Goal: Information Seeking & Learning: Check status

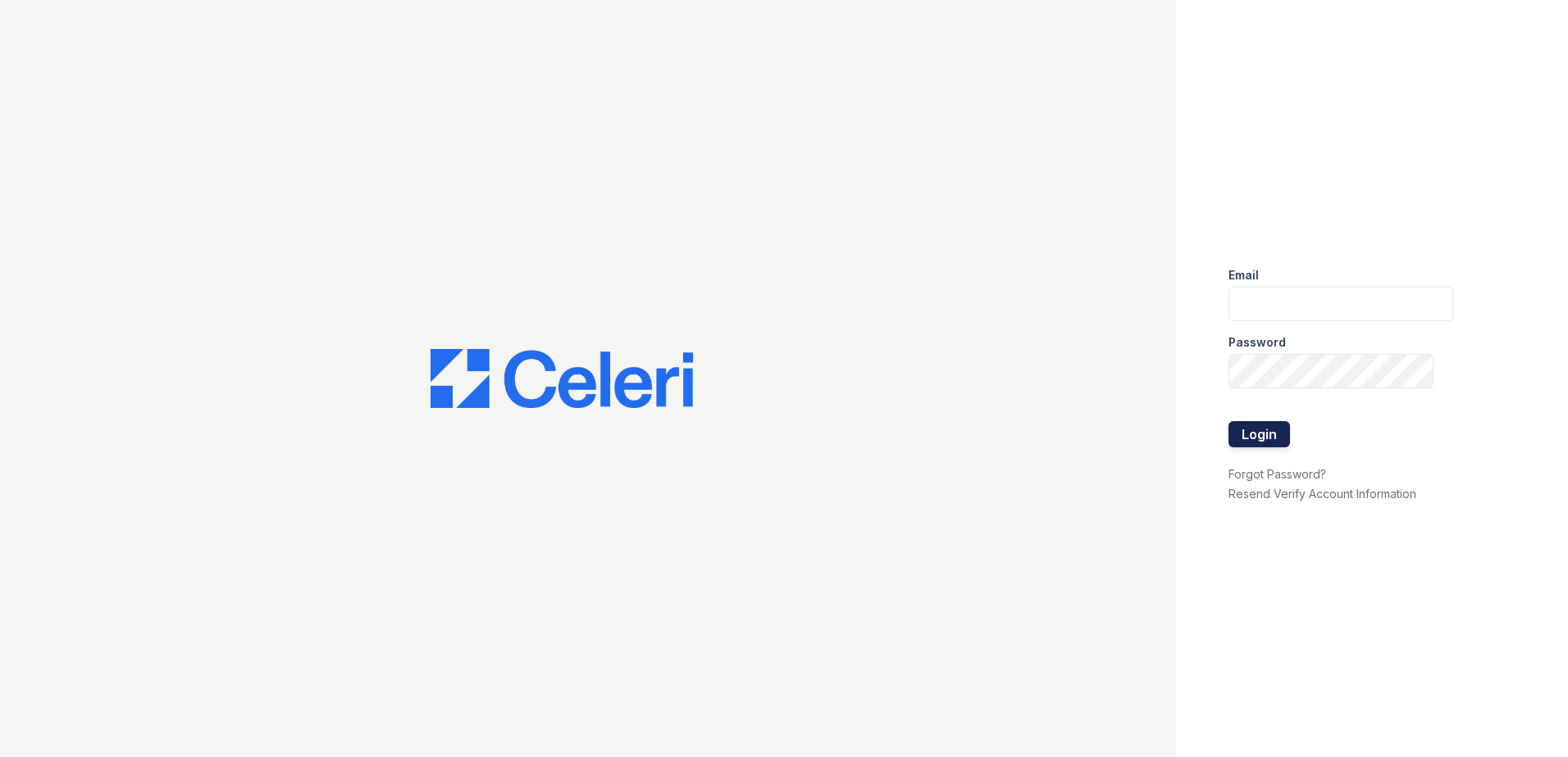
type input "[EMAIL_ADDRESS][DOMAIN_NAME]"
click at [1269, 433] on button "Login" at bounding box center [1259, 434] width 61 height 27
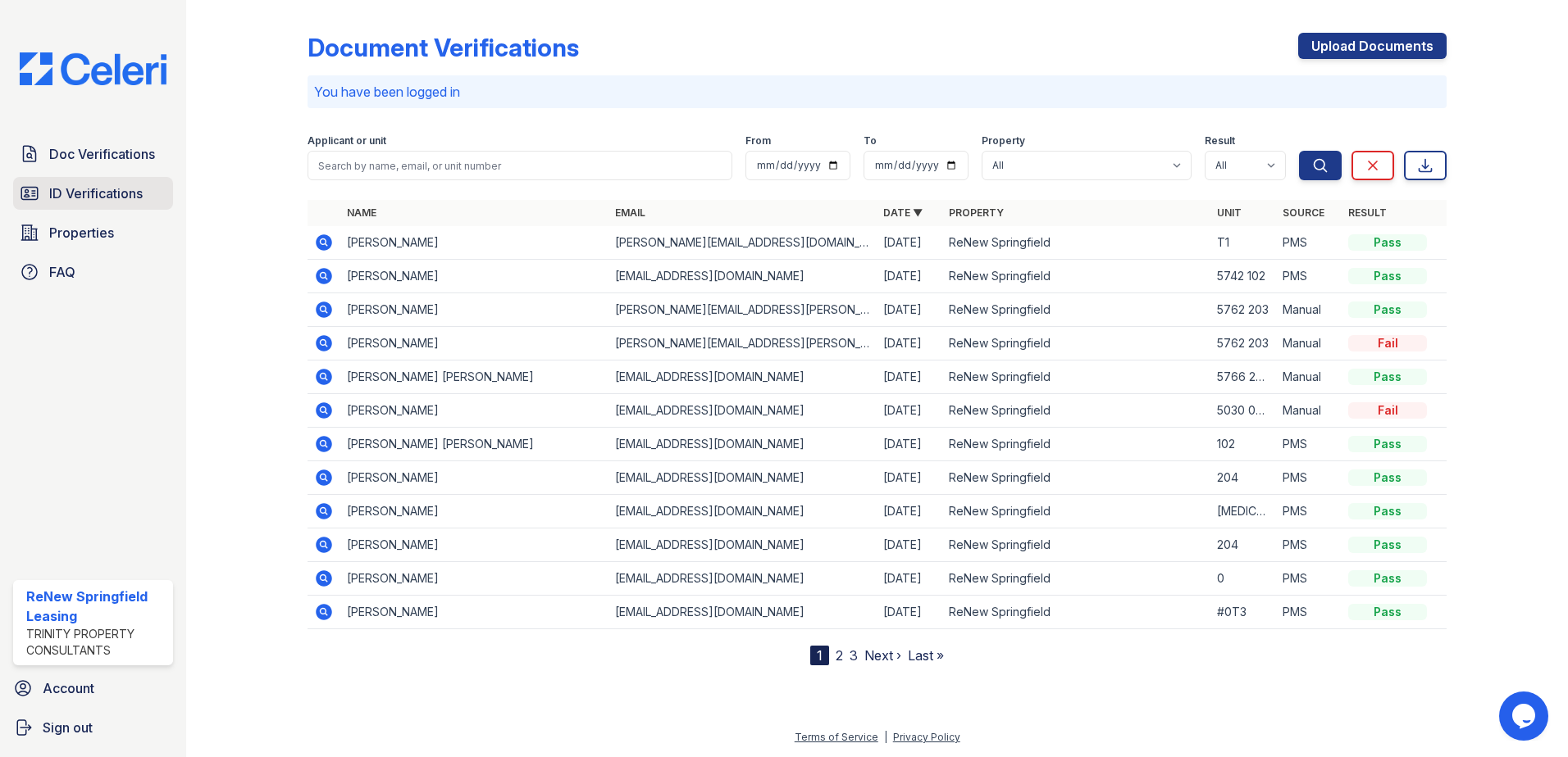
click at [101, 190] on span "ID Verifications" at bounding box center [96, 194] width 93 height 20
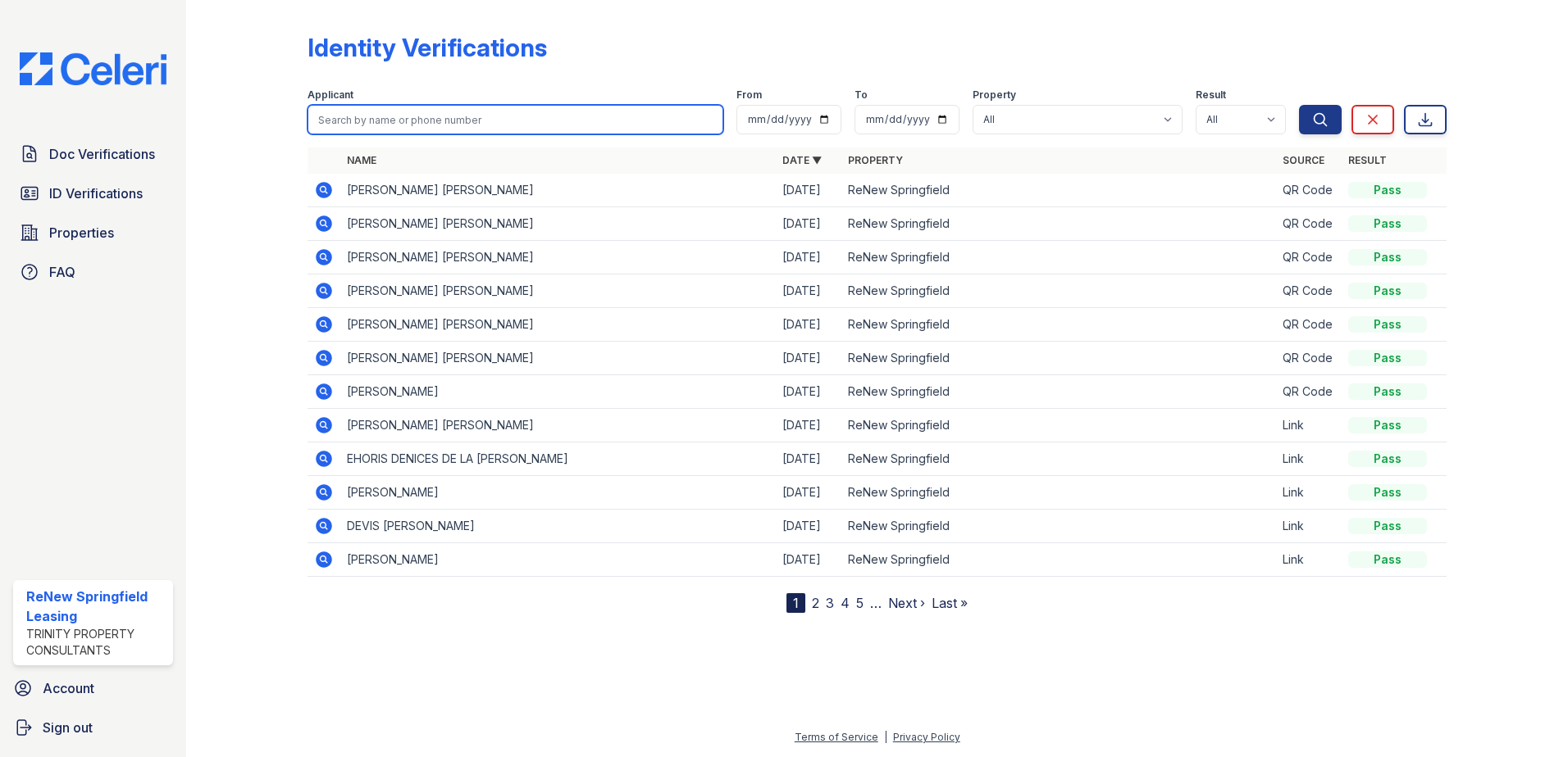
click at [428, 121] on input "search" at bounding box center [516, 120] width 416 height 30
type input "[PERSON_NAME]"
click at [1299, 105] on button "Search" at bounding box center [1320, 120] width 43 height 30
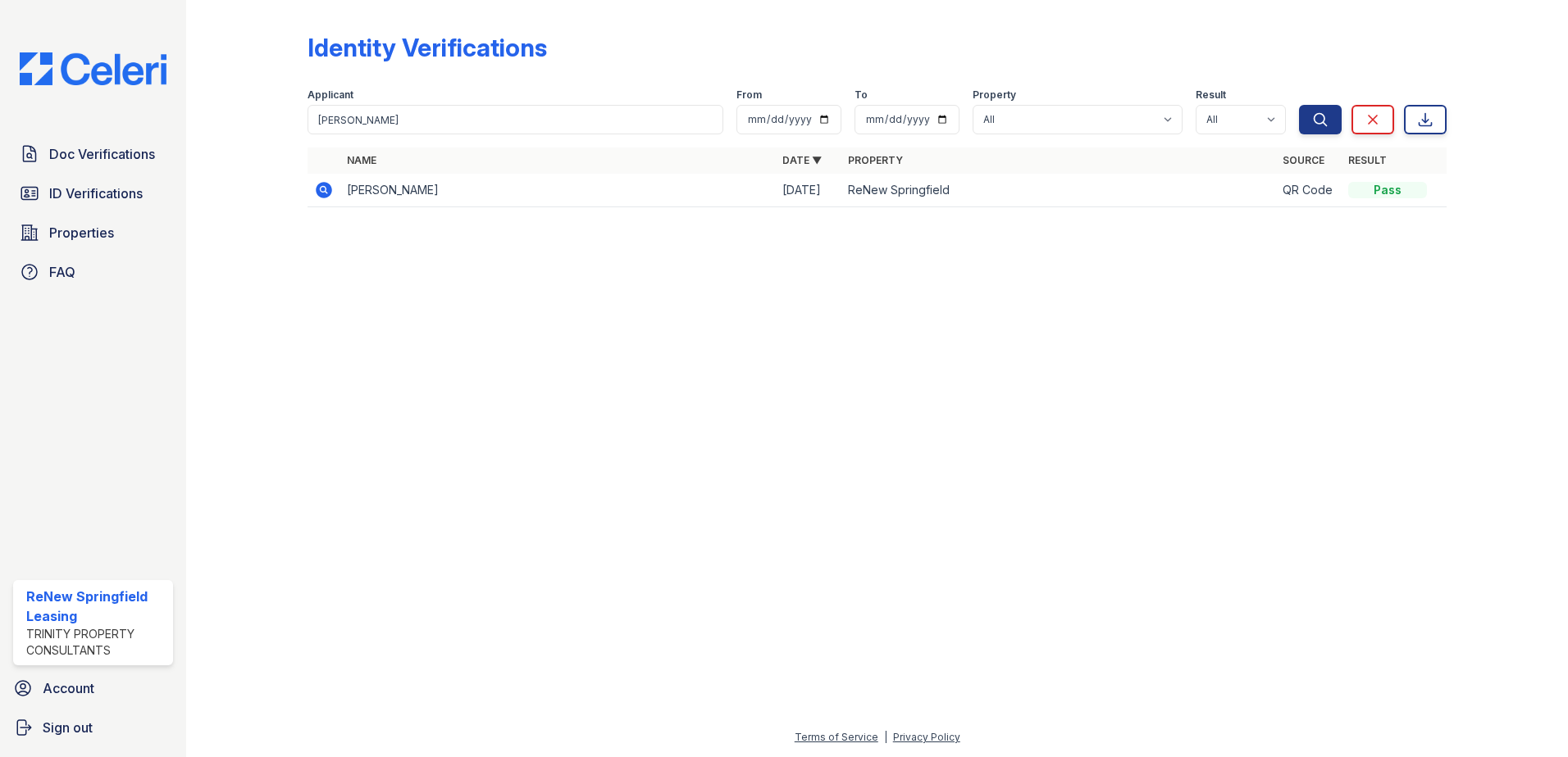
click at [321, 192] on icon at bounding box center [324, 190] width 17 height 17
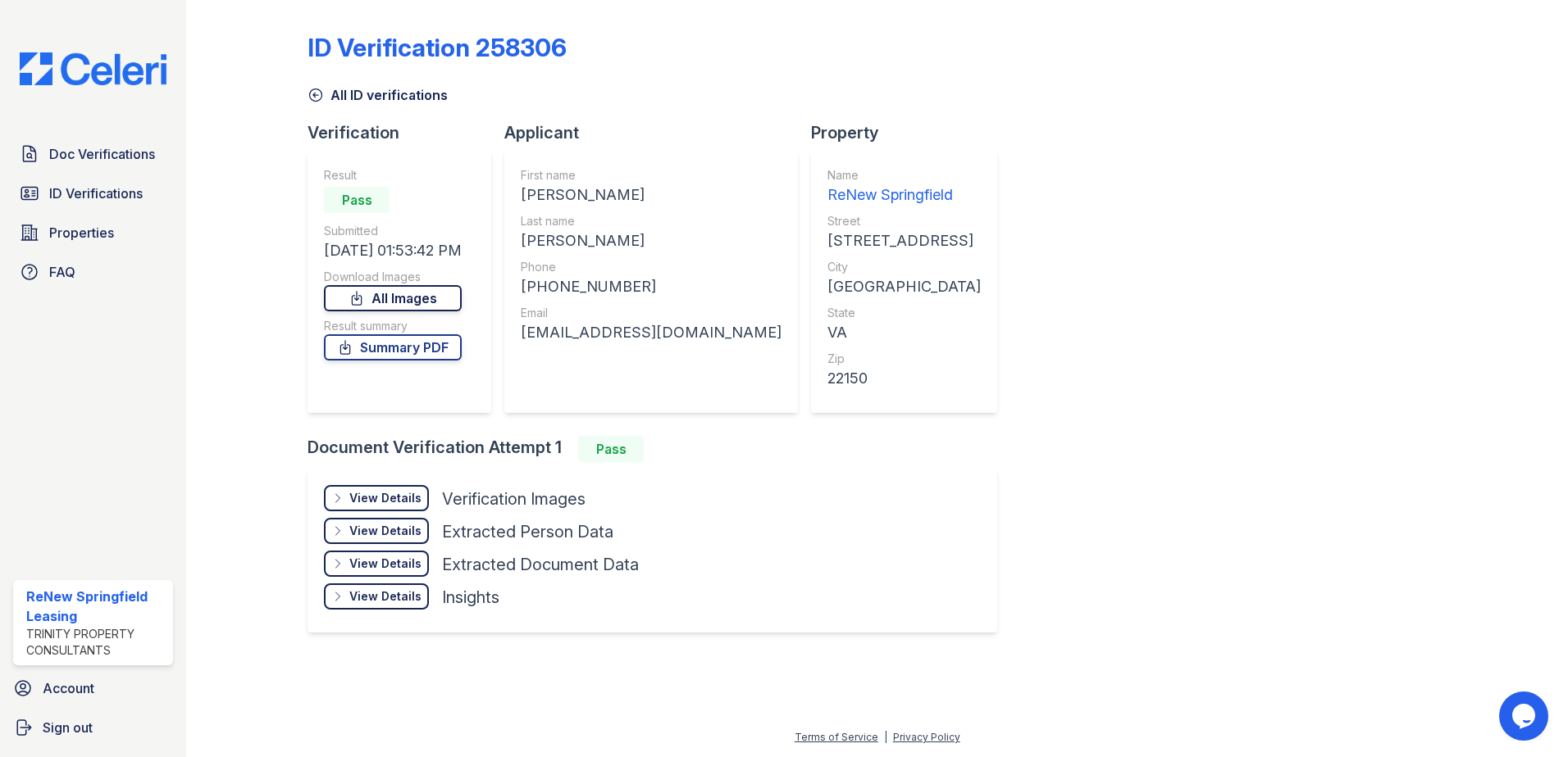
click at [404, 292] on link "All Images" at bounding box center [392, 298] width 138 height 27
click at [398, 352] on link "Summary PDF" at bounding box center [392, 347] width 138 height 27
click at [113, 192] on span "ID Verifications" at bounding box center [96, 194] width 93 height 20
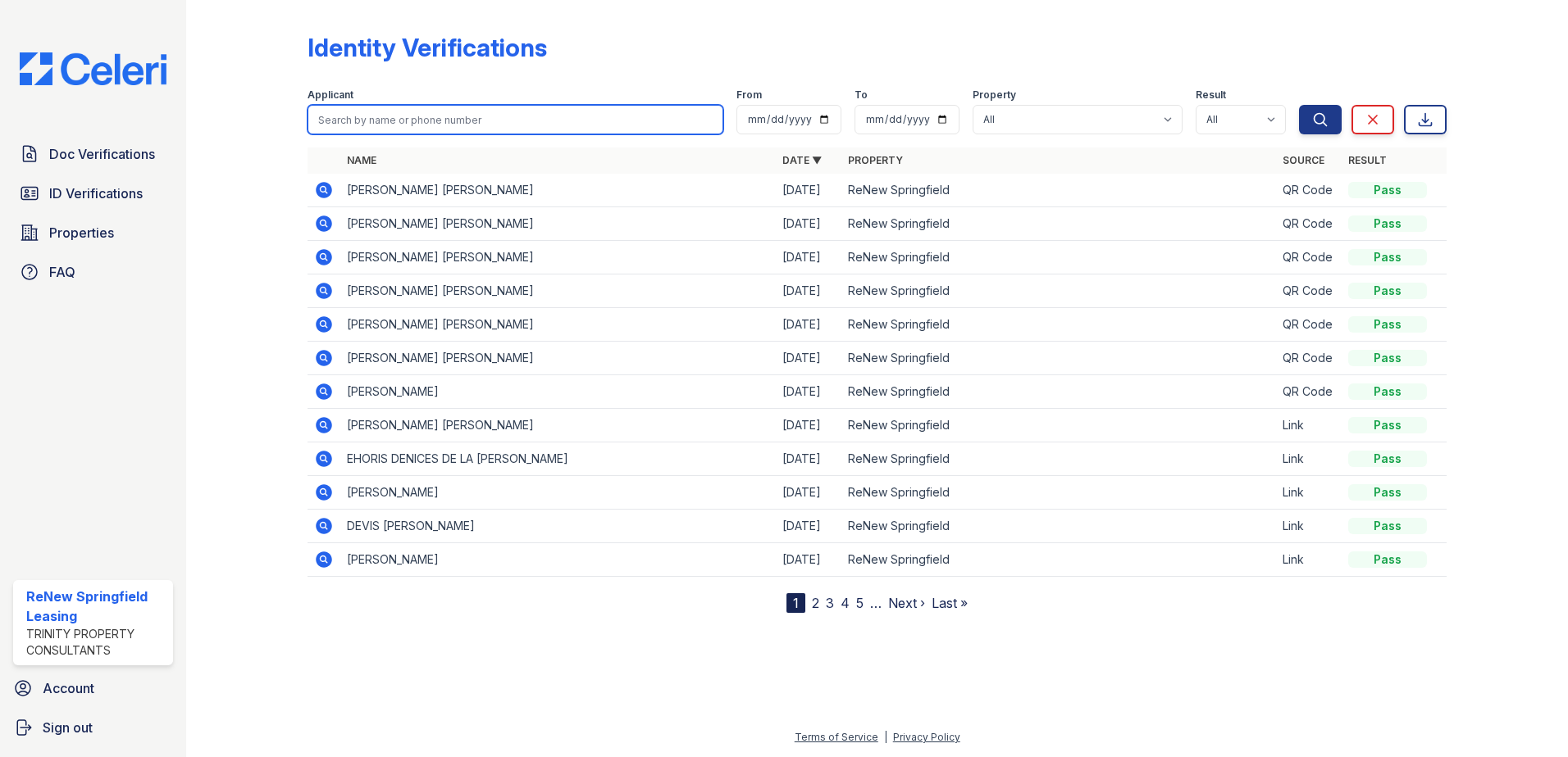
click at [519, 119] on input "search" at bounding box center [516, 120] width 416 height 30
type input "angelita"
click at [1299, 105] on button "Search" at bounding box center [1320, 120] width 43 height 30
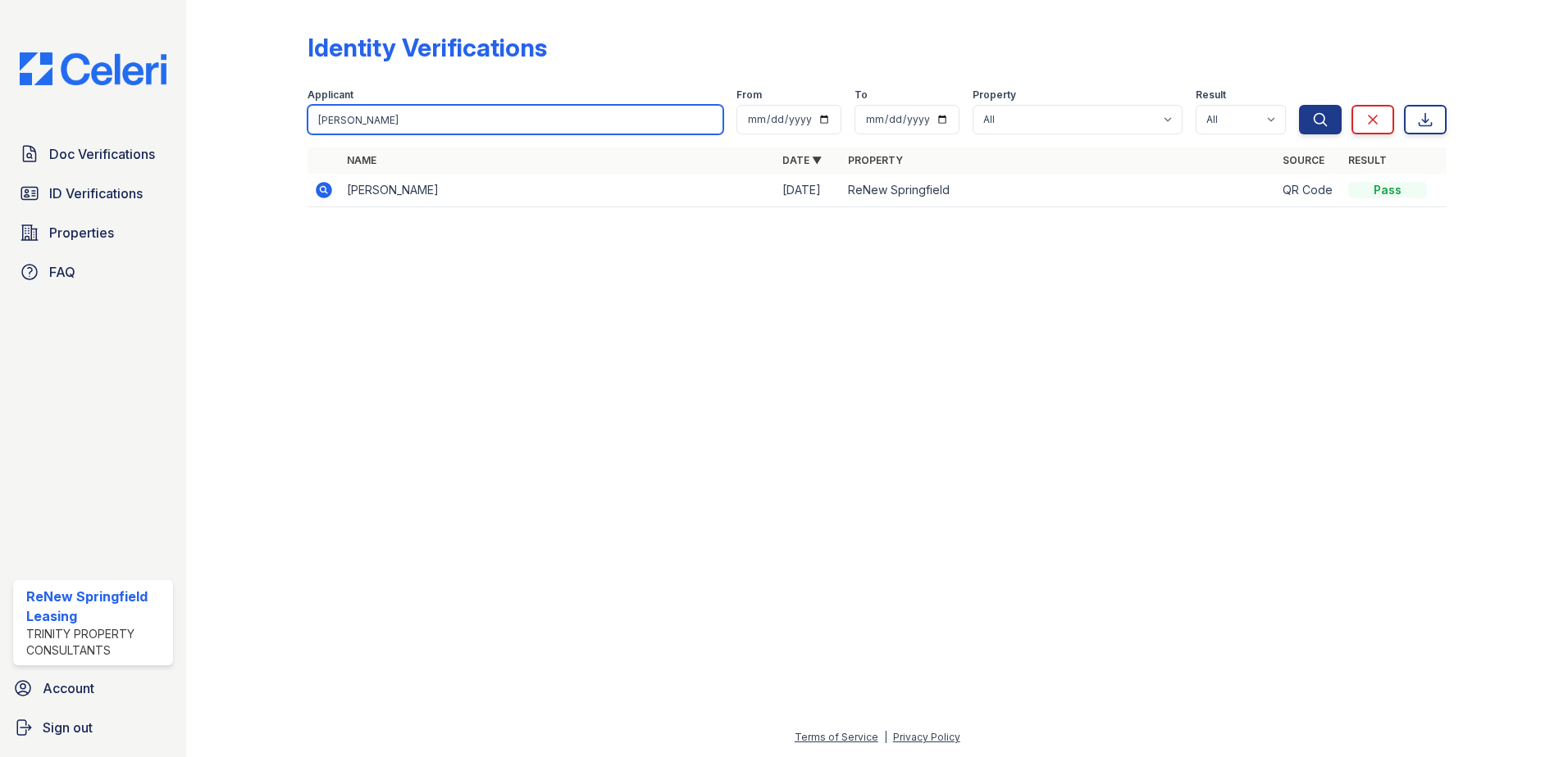
click at [712, 117] on input "angelita" at bounding box center [516, 120] width 416 height 30
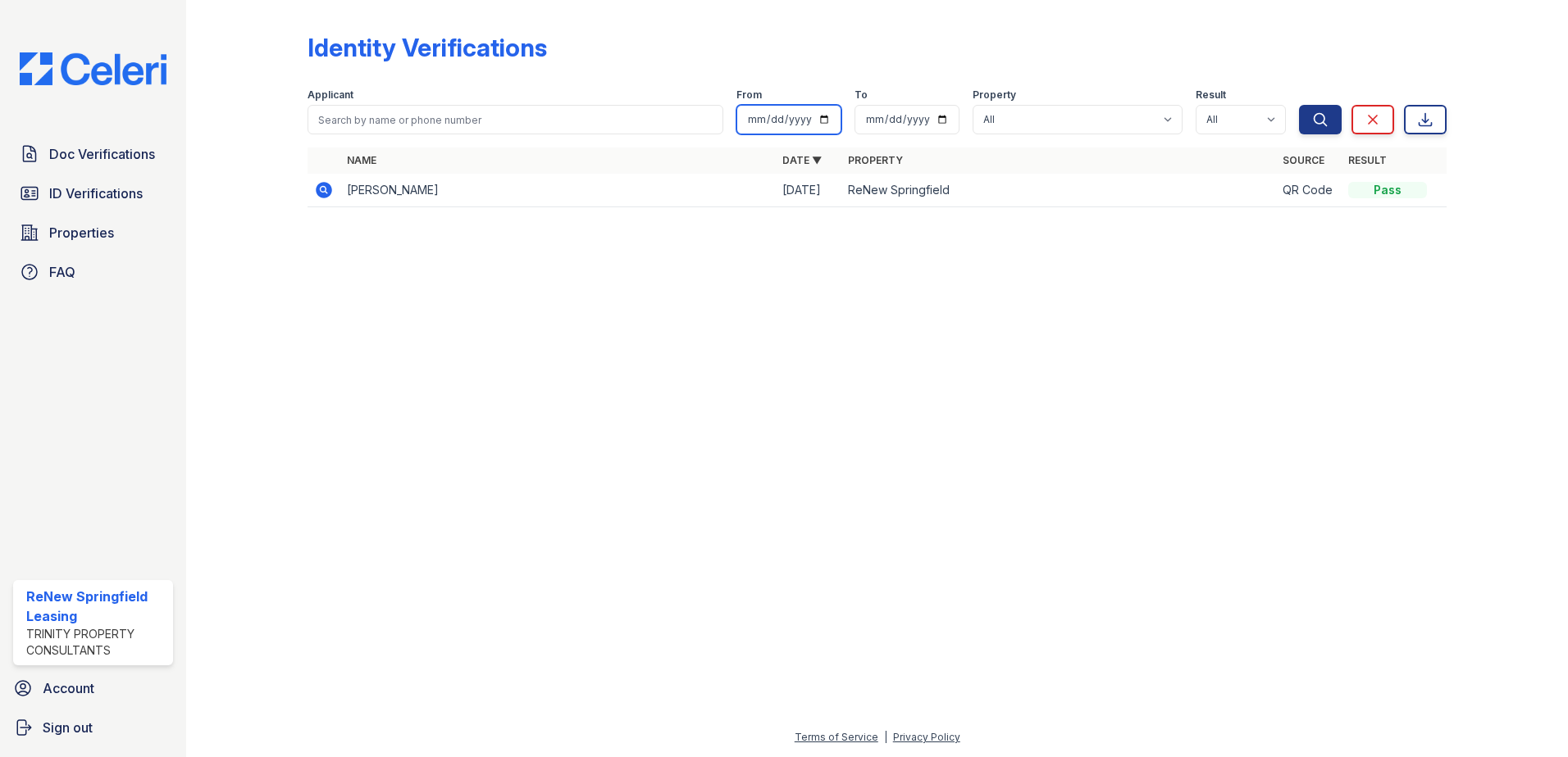
click at [830, 122] on input "date" at bounding box center [789, 120] width 105 height 30
type input "2025-07-01"
click at [945, 122] on input "date" at bounding box center [907, 120] width 105 height 30
type input "2025-08-01"
click at [1261, 116] on select "All Pass Fail Caution Resubmit" at bounding box center [1240, 120] width 90 height 30
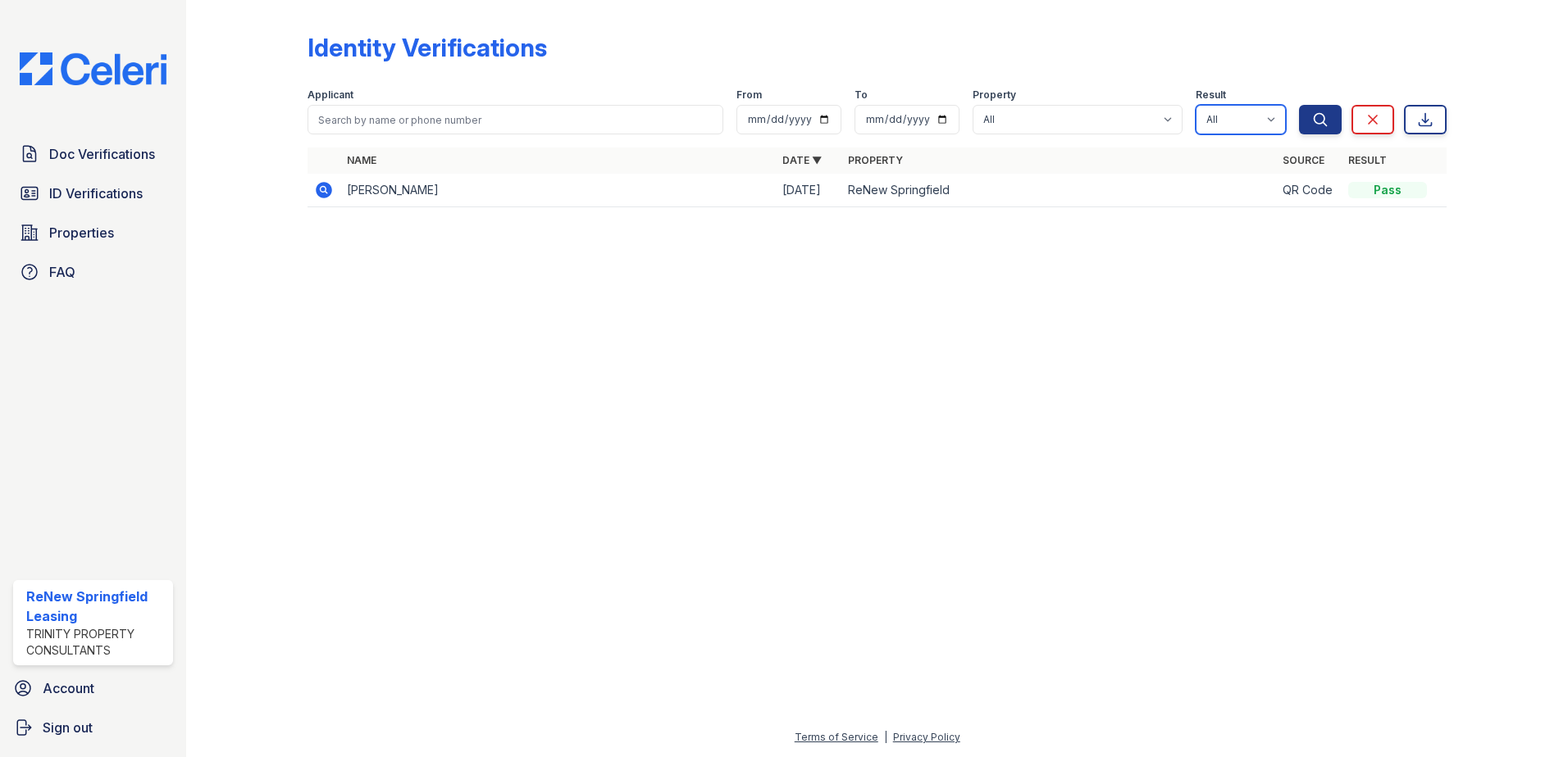
select select "pass"
click at [1198, 105] on select "All Pass Fail Caution Resubmit" at bounding box center [1240, 120] width 90 height 30
click at [1308, 122] on button "Search" at bounding box center [1320, 120] width 43 height 30
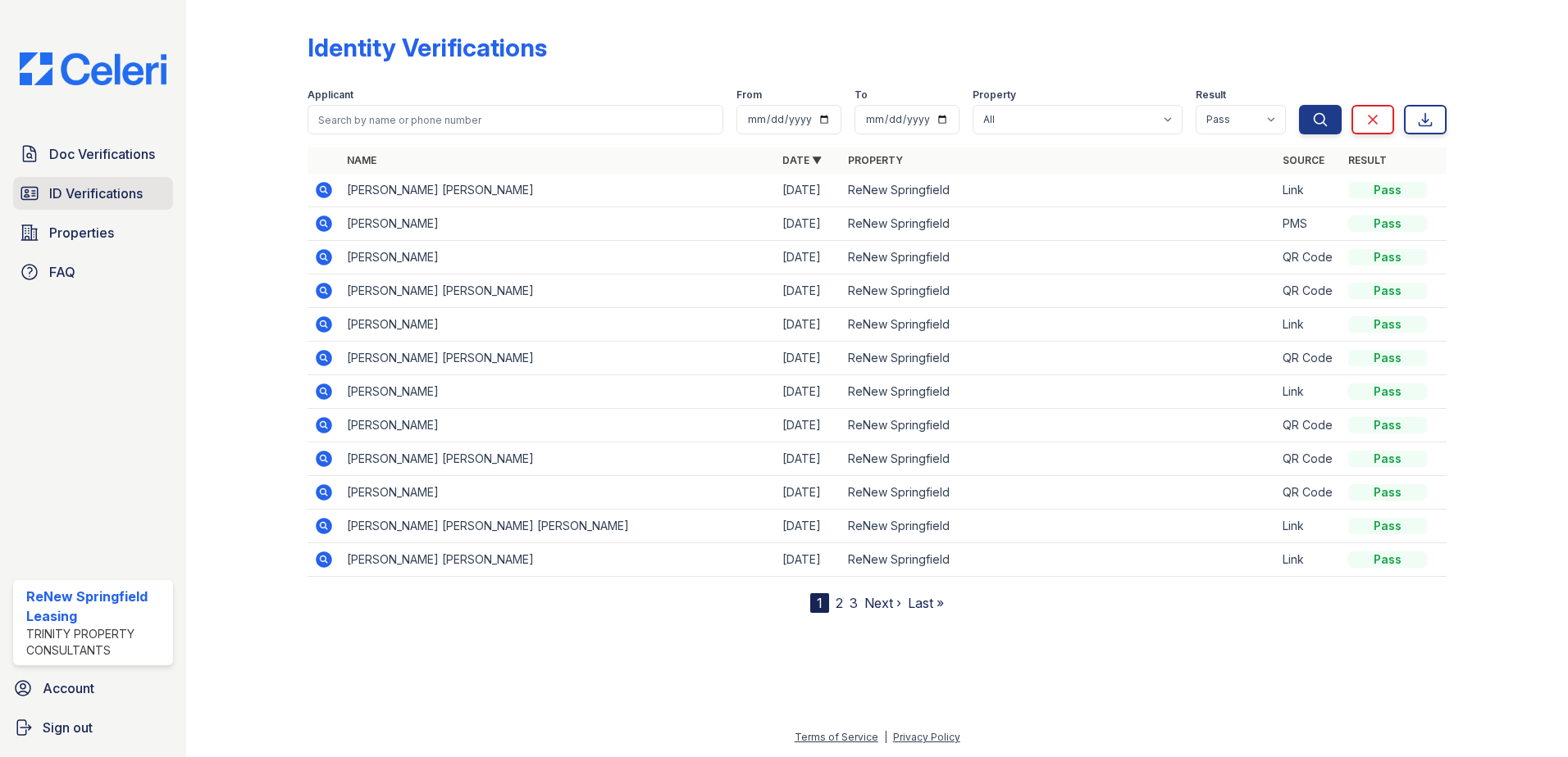
click at [123, 198] on span "ID Verifications" at bounding box center [96, 194] width 93 height 20
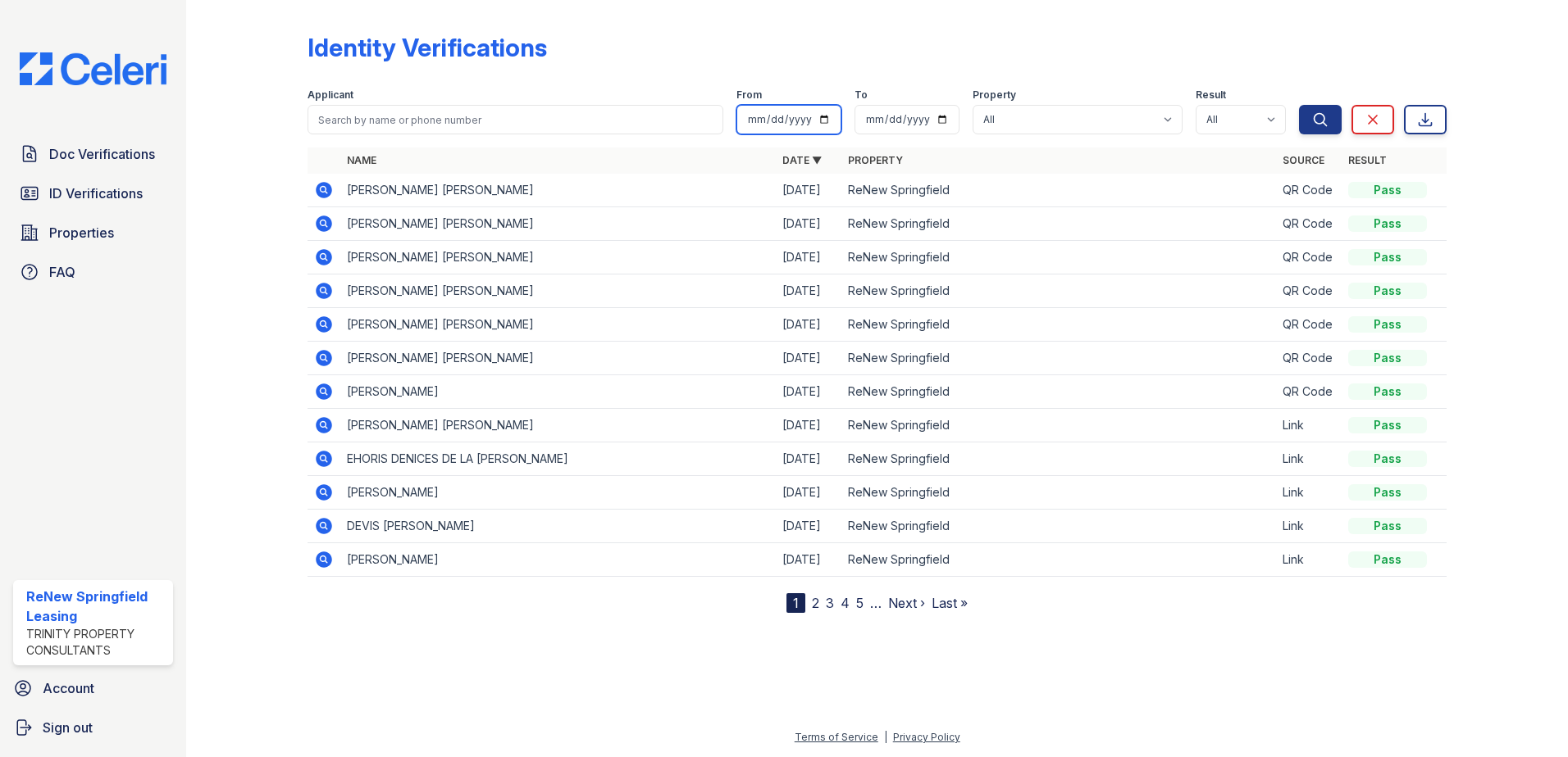
click at [827, 125] on input "date" at bounding box center [789, 120] width 105 height 30
type input "2025-07-01"
click at [940, 122] on input "date" at bounding box center [907, 120] width 105 height 30
type input "2025-08-01"
click at [1227, 118] on select "All Pass Fail Caution Resubmit" at bounding box center [1240, 120] width 90 height 30
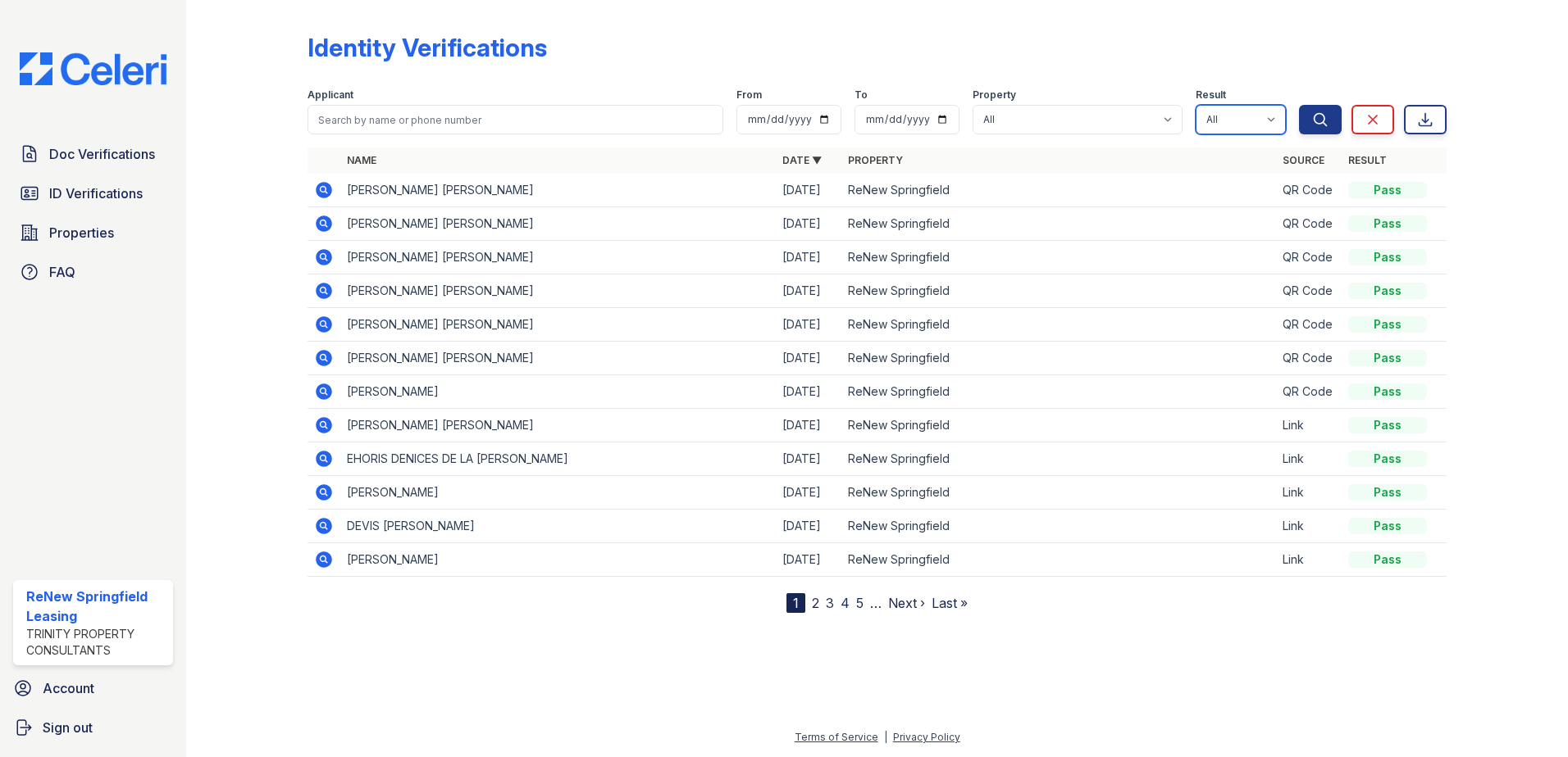
select select "pass"
click at [1198, 105] on select "All Pass Fail Caution Resubmit" at bounding box center [1240, 120] width 90 height 30
click at [1309, 122] on button "Search" at bounding box center [1320, 120] width 43 height 30
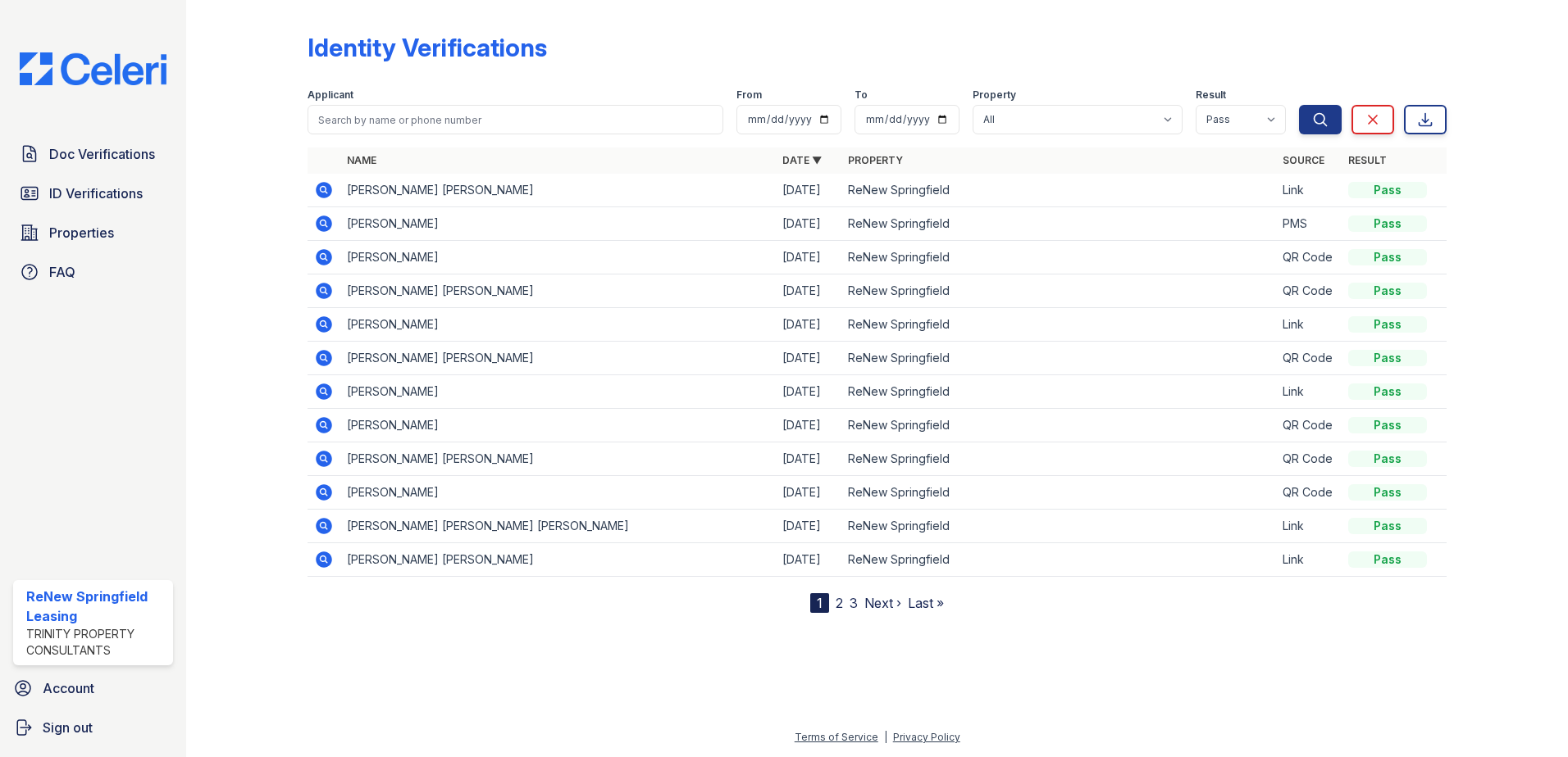
click at [327, 562] on icon at bounding box center [324, 560] width 20 height 20
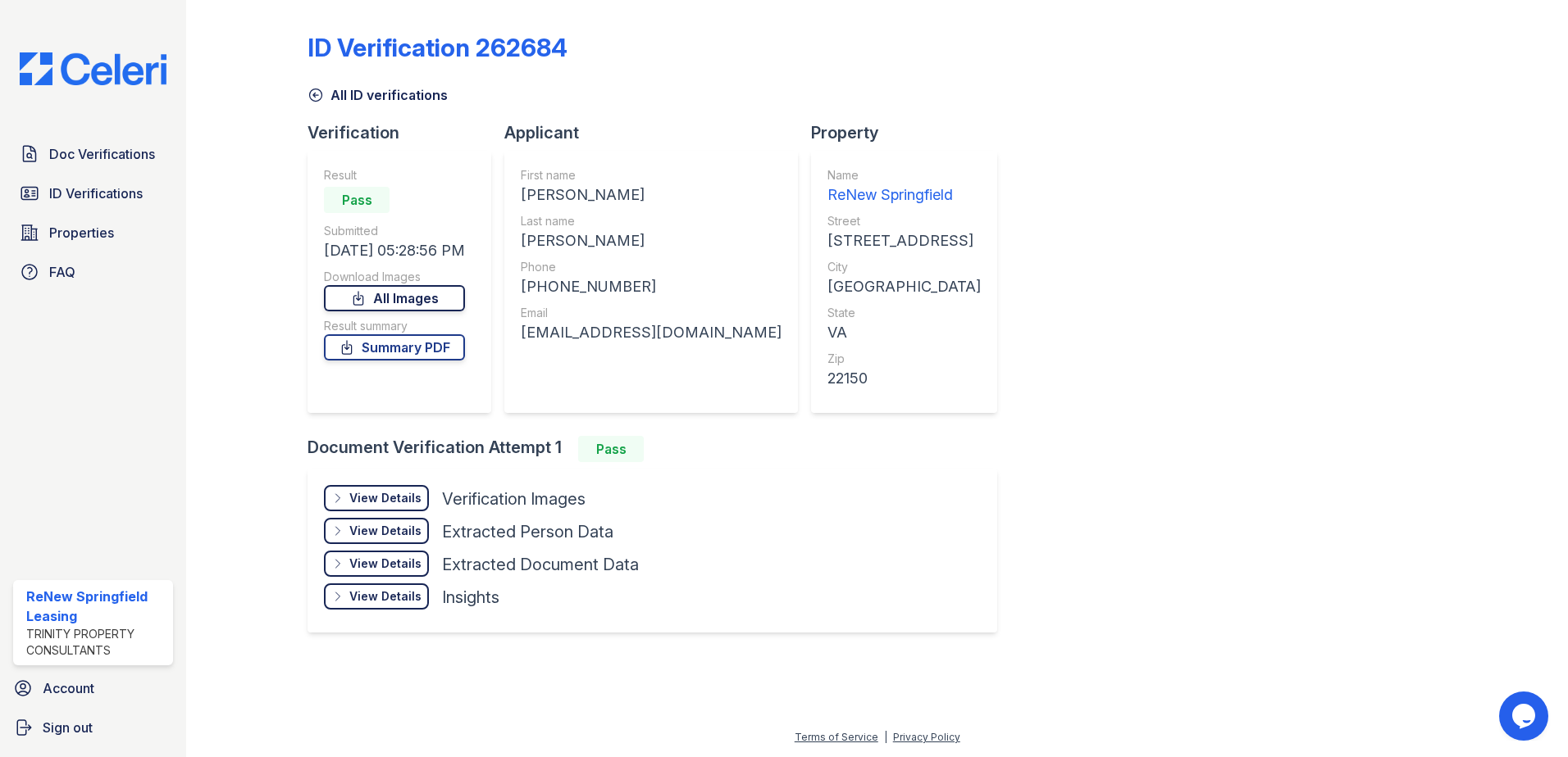
click at [444, 299] on link "All Images" at bounding box center [394, 298] width 141 height 27
click at [419, 351] on link "Summary PDF" at bounding box center [394, 347] width 141 height 27
click at [421, 294] on link "All Images" at bounding box center [394, 298] width 141 height 27
click at [113, 195] on span "ID Verifications" at bounding box center [96, 194] width 93 height 20
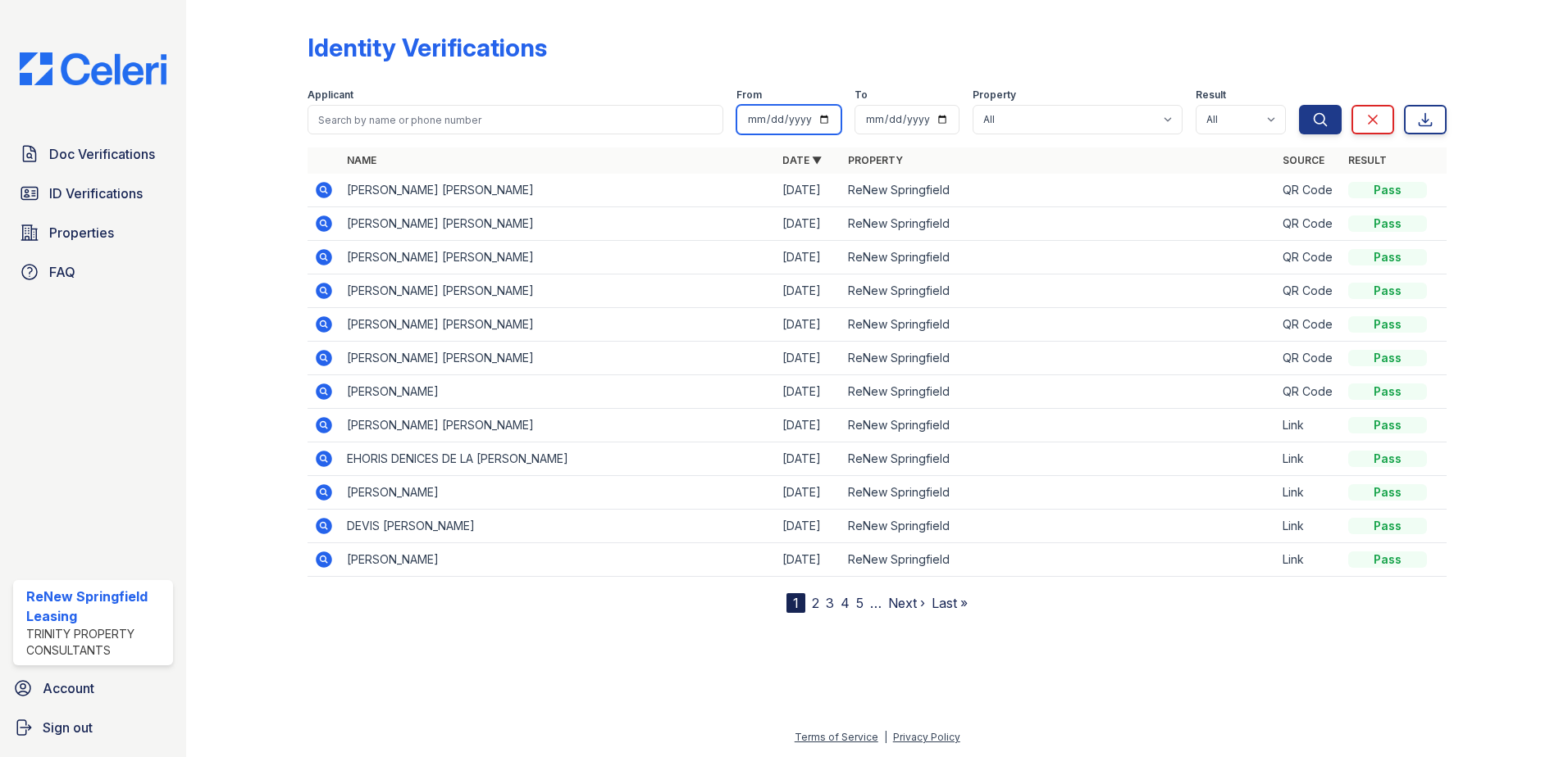
click at [830, 121] on input "date" at bounding box center [789, 120] width 105 height 30
click at [816, 608] on link "2" at bounding box center [815, 603] width 7 height 17
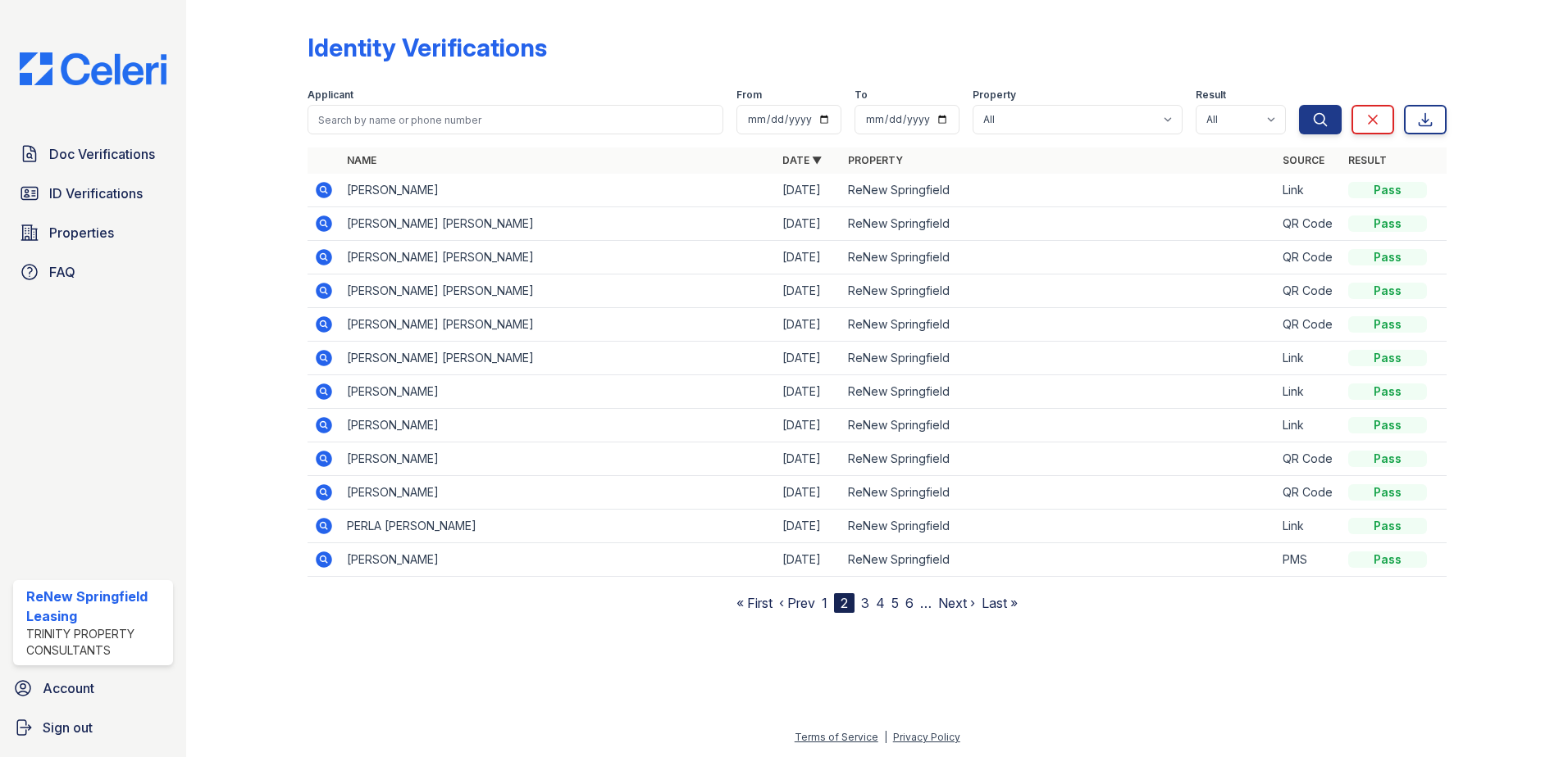
click at [867, 605] on link "3" at bounding box center [865, 603] width 8 height 17
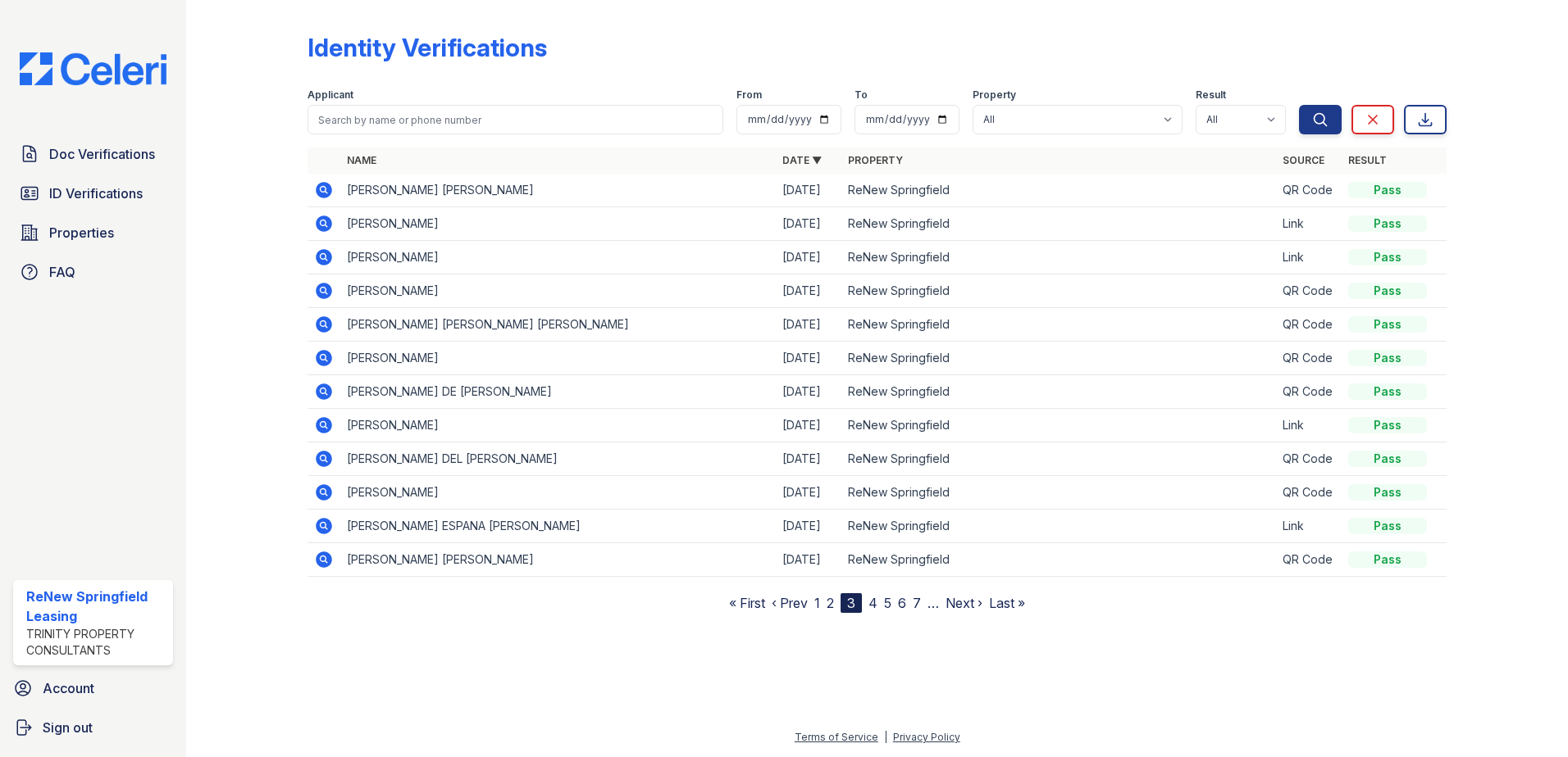
click at [916, 607] on link "7" at bounding box center [917, 603] width 8 height 17
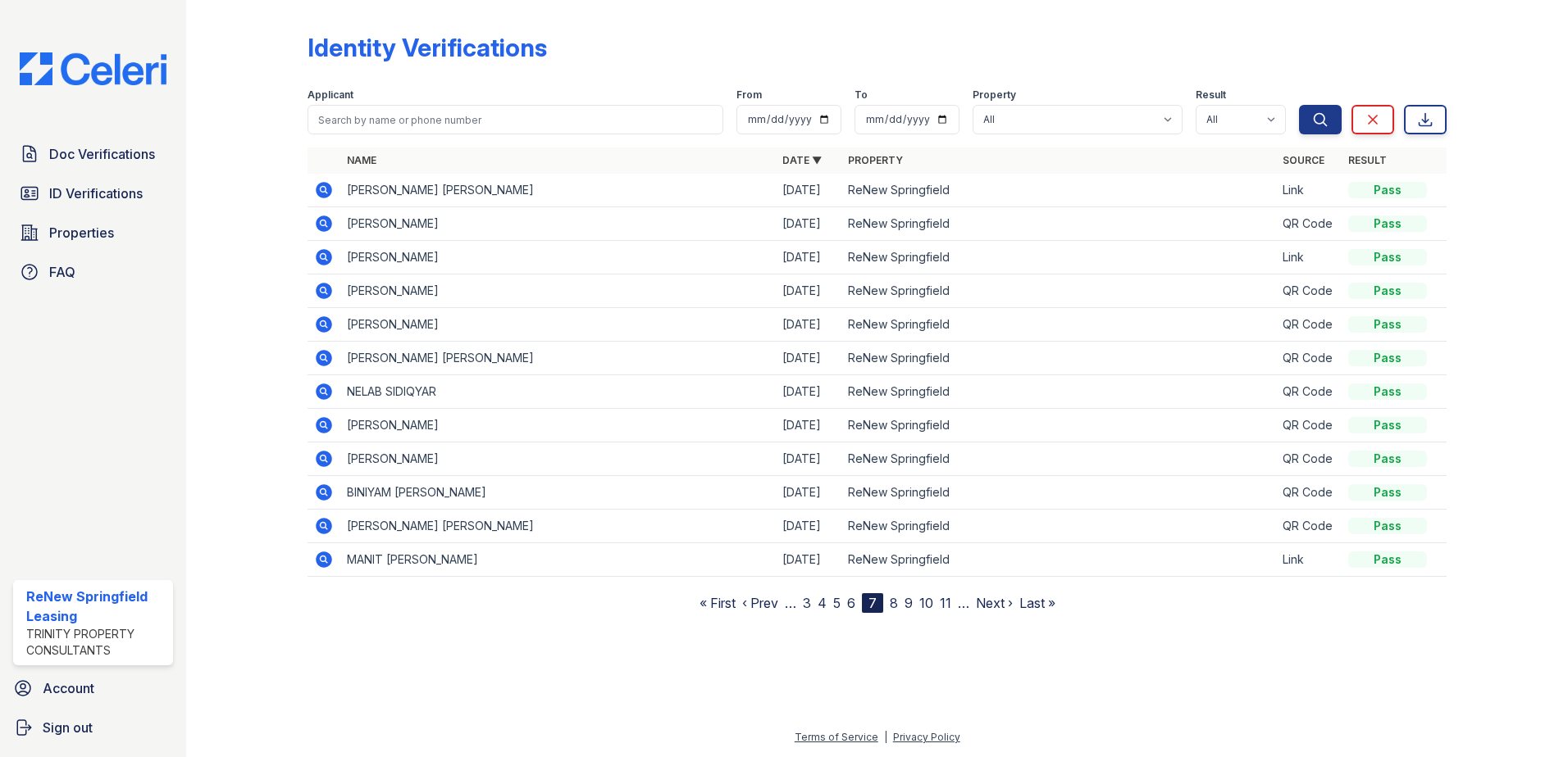
click at [326, 528] on icon at bounding box center [324, 526] width 20 height 20
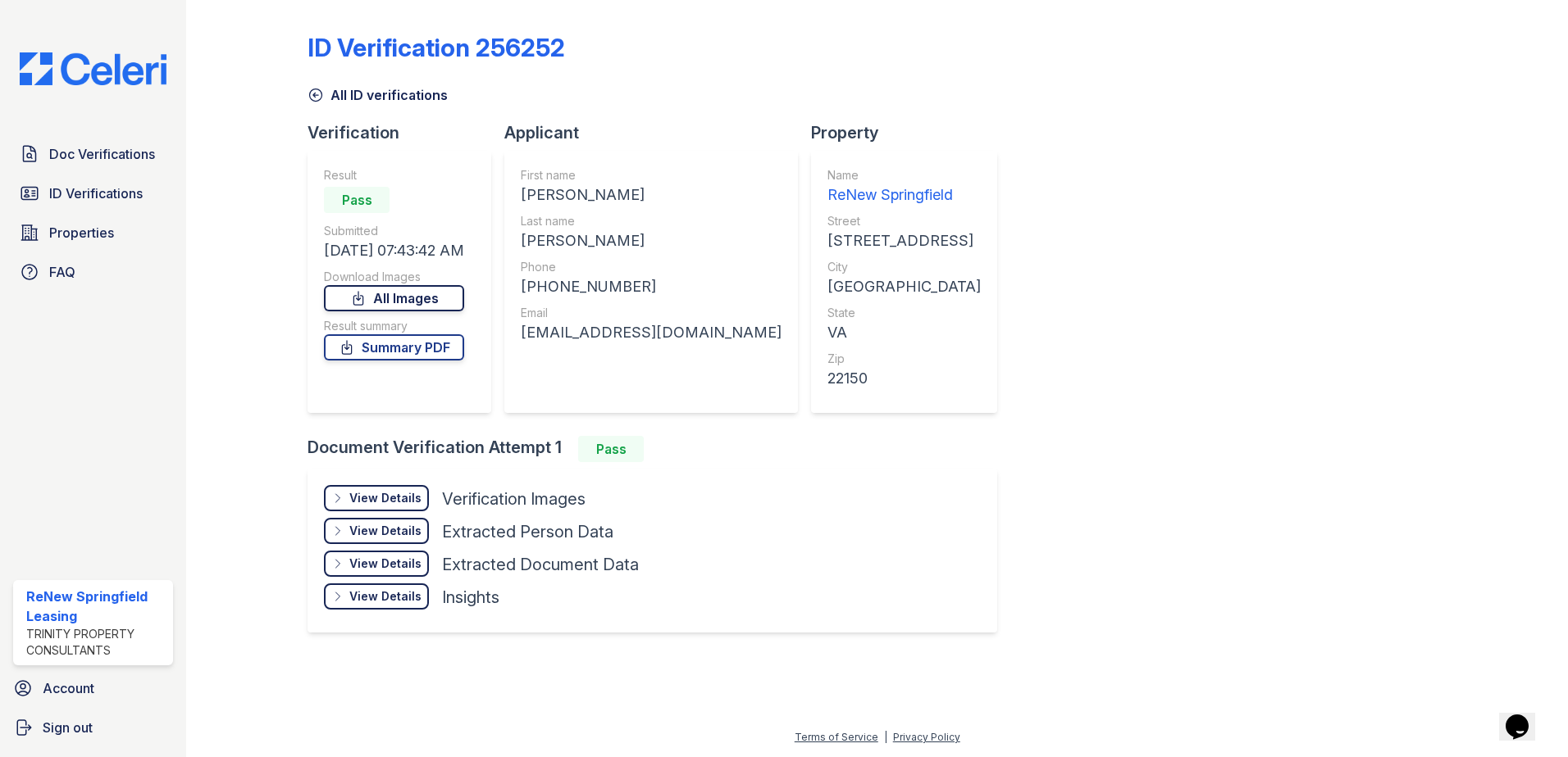
click at [427, 296] on link "All Images" at bounding box center [394, 298] width 141 height 27
drag, startPoint x: 519, startPoint y: 333, endPoint x: 723, endPoint y: 339, distance: 204.1
click at [723, 339] on div "First name [PERSON_NAME] Last name [PERSON_NAME] Phone [PHONE_NUMBER] Email [EM…" at bounding box center [650, 281] width 294 height 262
drag, startPoint x: 723, startPoint y: 339, endPoint x: 668, endPoint y: 332, distance: 55.4
copy div "[EMAIL_ADDRESS][DOMAIN_NAME]"
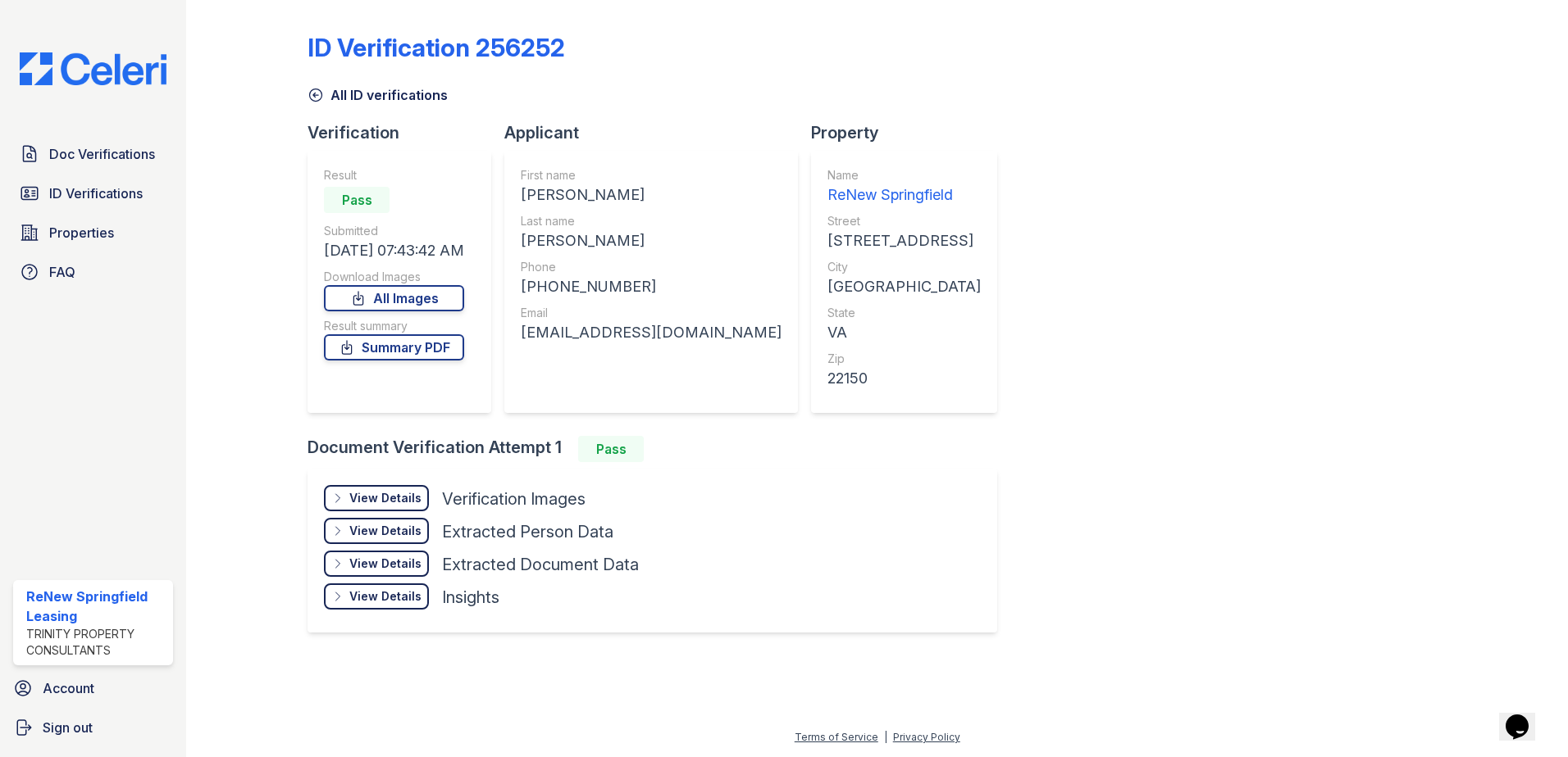
click at [270, 380] on div at bounding box center [260, 331] width 95 height 649
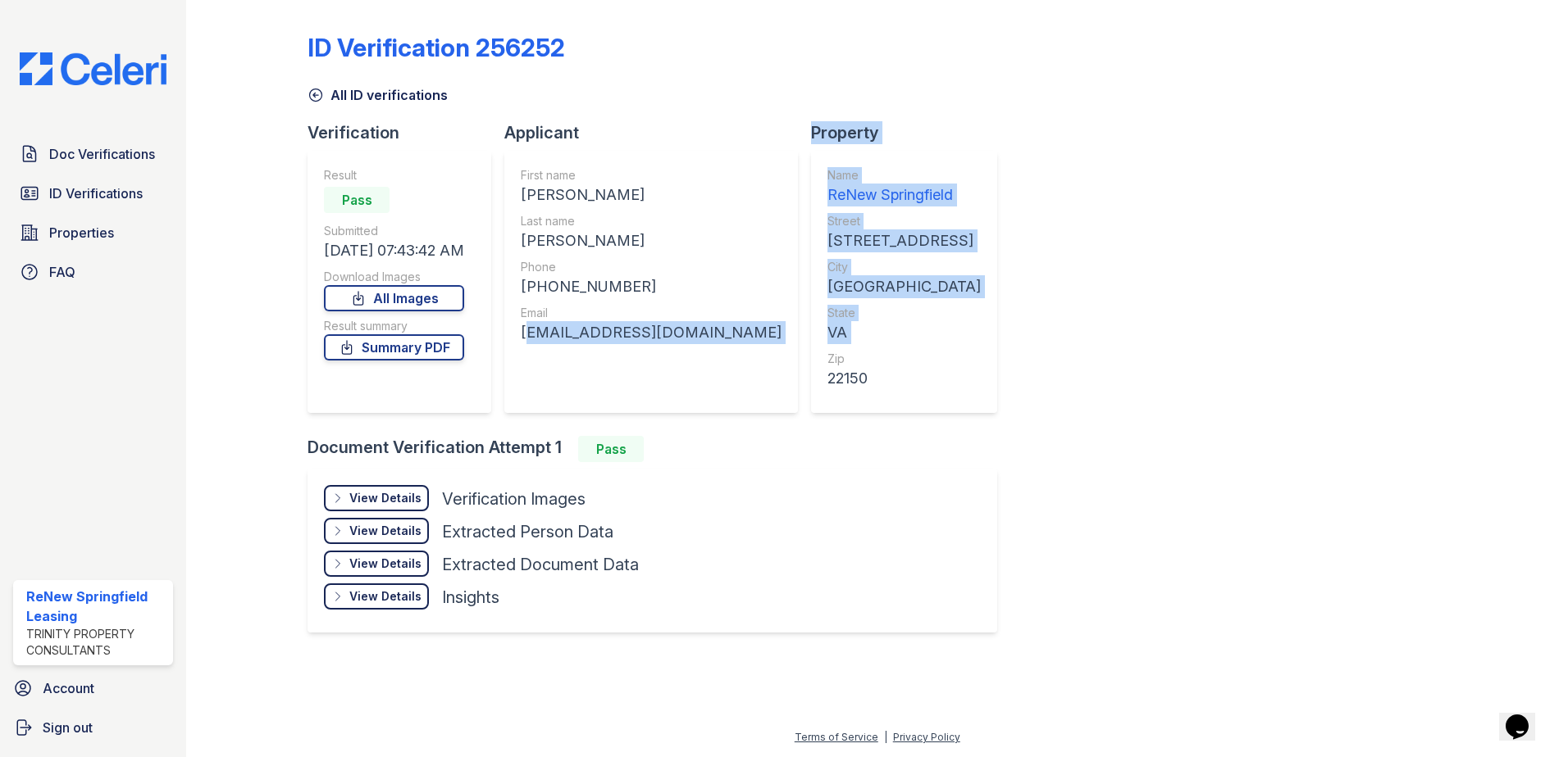
drag, startPoint x: 517, startPoint y: 331, endPoint x: 758, endPoint y: 356, distance: 242.3
click at [758, 356] on div "Verification Result Pass Submitted [DATE] 07:43:42 AM Download Images All Image…" at bounding box center [659, 279] width 703 height 315
drag, startPoint x: 758, startPoint y: 356, endPoint x: 725, endPoint y: 333, distance: 40.2
click at [725, 333] on div "First name [PERSON_NAME] Last name [PERSON_NAME] Phone [PHONE_NUMBER] Email [EM…" at bounding box center [650, 281] width 294 height 262
click at [707, 336] on div "[EMAIL_ADDRESS][DOMAIN_NAME]" at bounding box center [650, 332] width 260 height 23
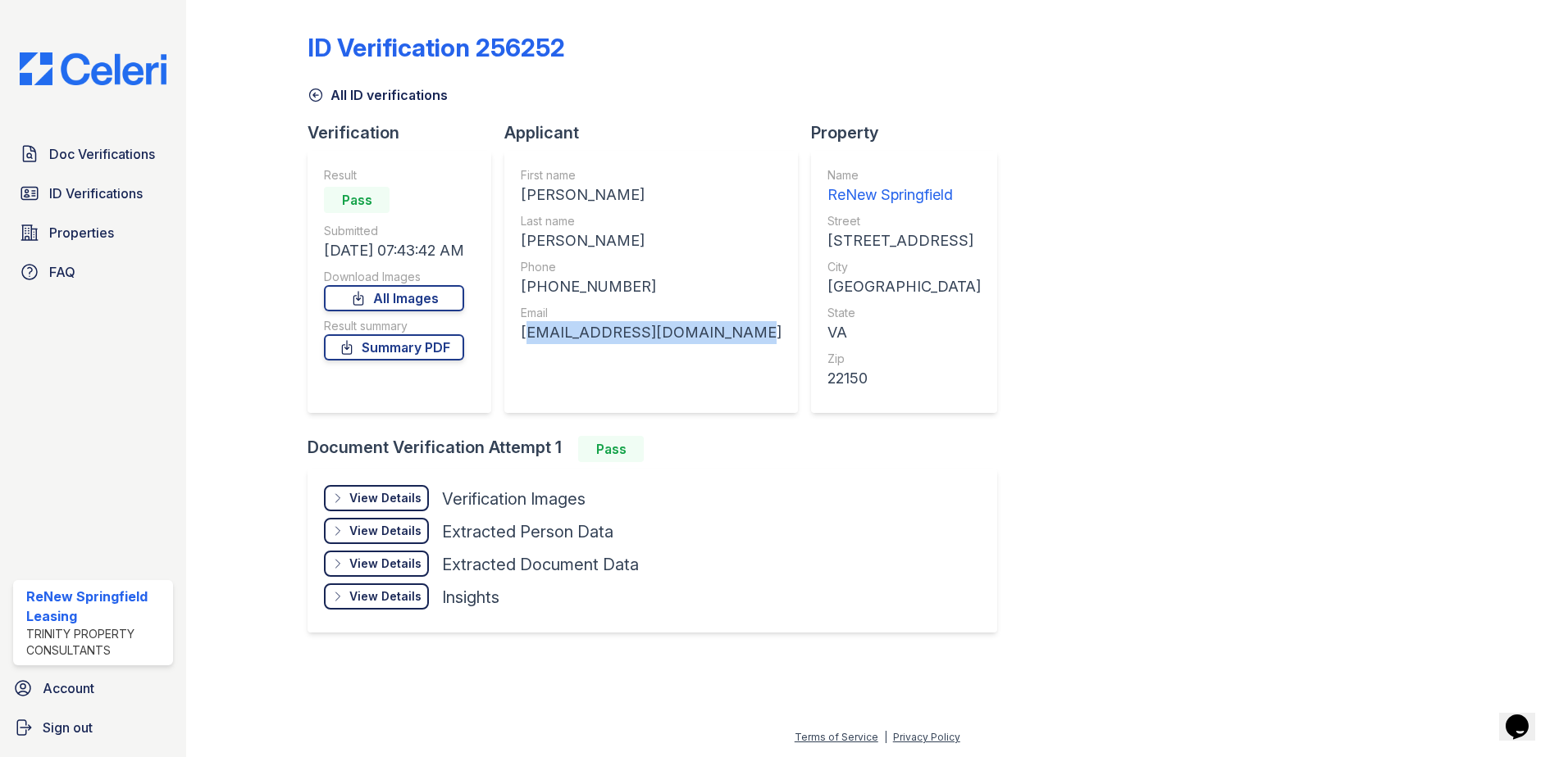
drag, startPoint x: 719, startPoint y: 335, endPoint x: 520, endPoint y: 328, distance: 199.1
click at [520, 328] on div "First name [PERSON_NAME] Last name [PERSON_NAME] Phone [PHONE_NUMBER] Email [EM…" at bounding box center [650, 281] width 294 height 262
drag, startPoint x: 520, startPoint y: 328, endPoint x: 567, endPoint y: 338, distance: 48.1
copy div "[EMAIL_ADDRESS][DOMAIN_NAME]"
click at [1256, 290] on div "ID Verification 256252 All ID verifications Verification Result Pass Submitted …" at bounding box center [877, 331] width 1139 height 649
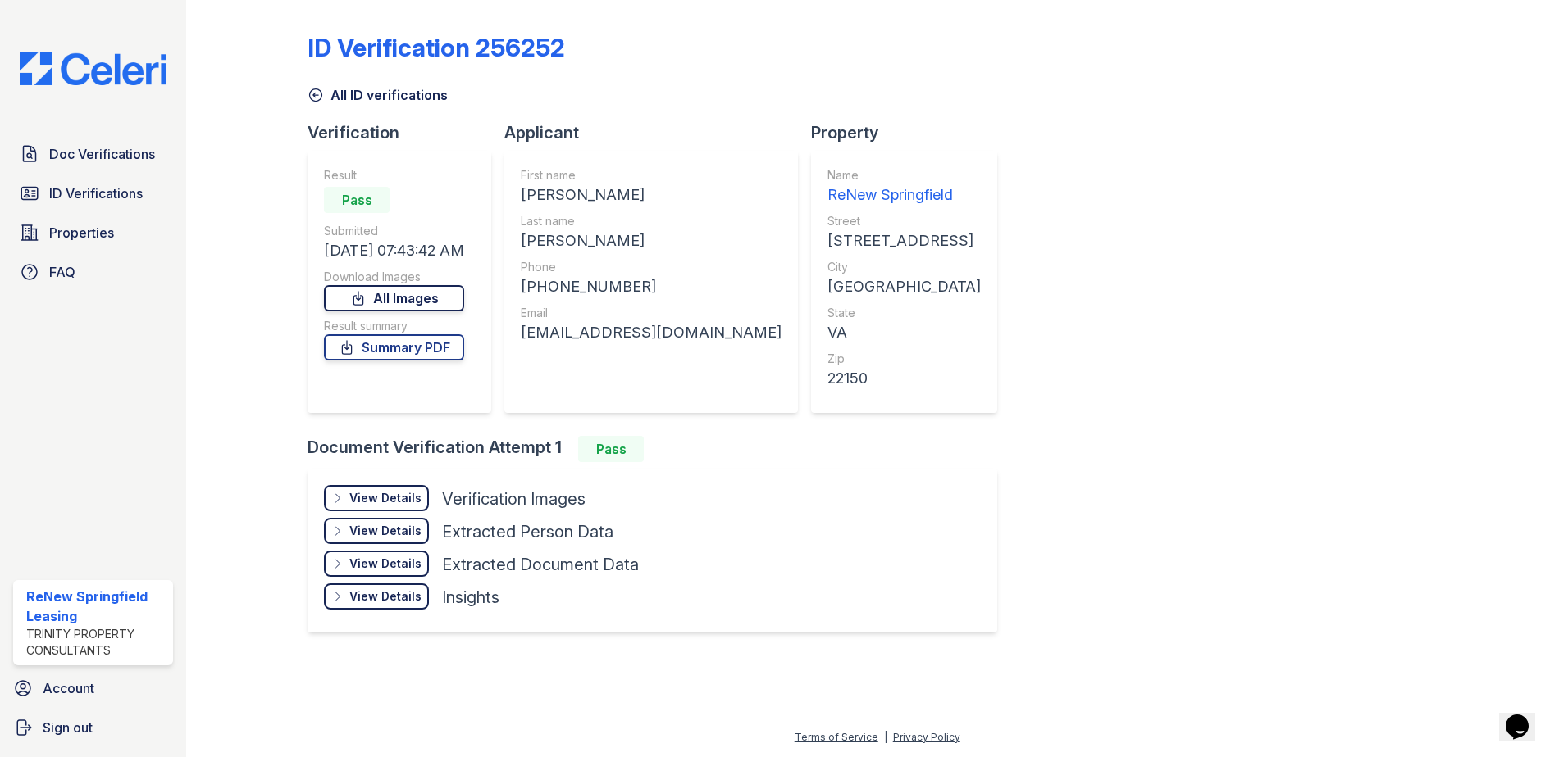
click at [425, 299] on link "All Images" at bounding box center [394, 298] width 141 height 27
click at [409, 348] on link "Summary PDF" at bounding box center [394, 347] width 141 height 27
click at [1128, 633] on div "ID Verification 256252 All ID verifications Verification Result Pass Submitted …" at bounding box center [877, 331] width 1139 height 649
drag, startPoint x: 535, startPoint y: 285, endPoint x: 624, endPoint y: 289, distance: 89.1
click at [624, 289] on div "[PHONE_NUMBER]" at bounding box center [650, 286] width 260 height 23
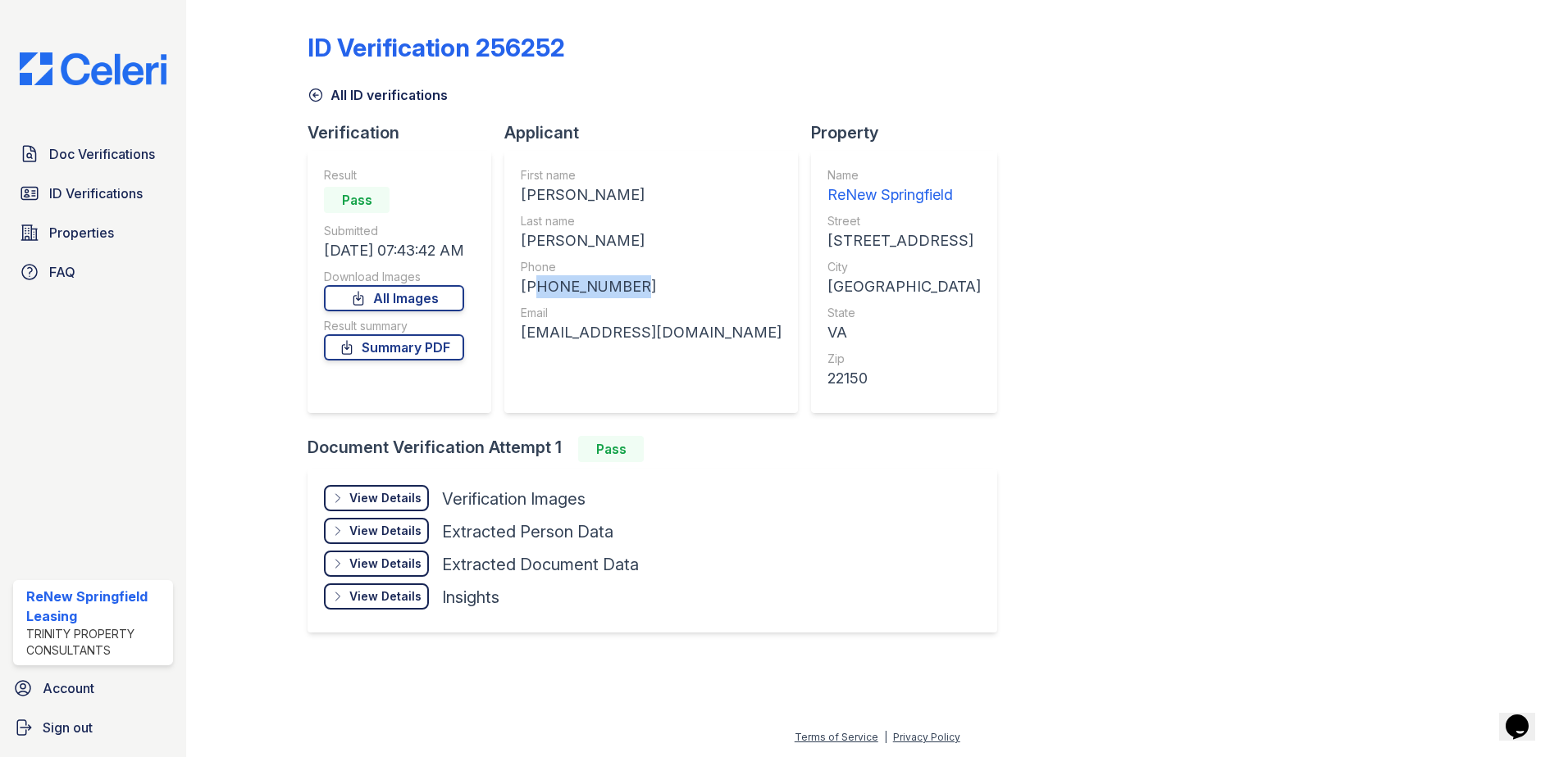
drag, startPoint x: 624, startPoint y: 289, endPoint x: 583, endPoint y: 284, distance: 41.3
copy div "15712497061"
click at [405, 301] on link "All Images" at bounding box center [394, 298] width 141 height 27
